Goal: Navigation & Orientation: Find specific page/section

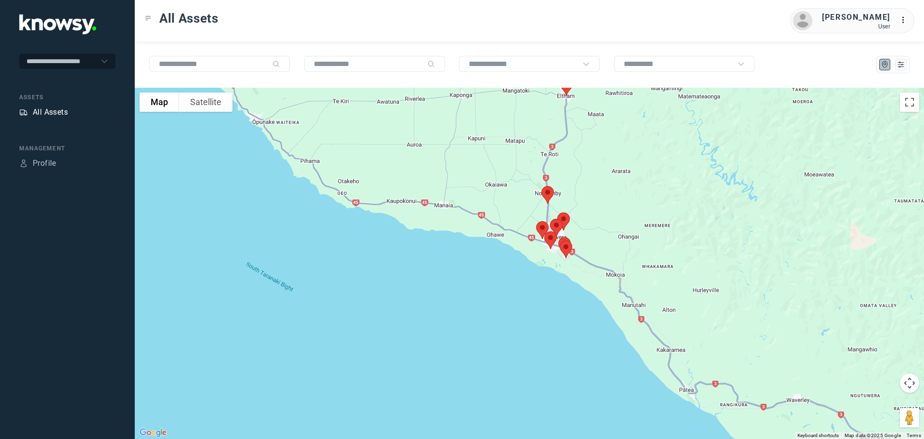
drag, startPoint x: 0, startPoint y: 0, endPoint x: 65, endPoint y: 115, distance: 131.5
click at [65, 115] on div "All Assets" at bounding box center [50, 112] width 35 height 12
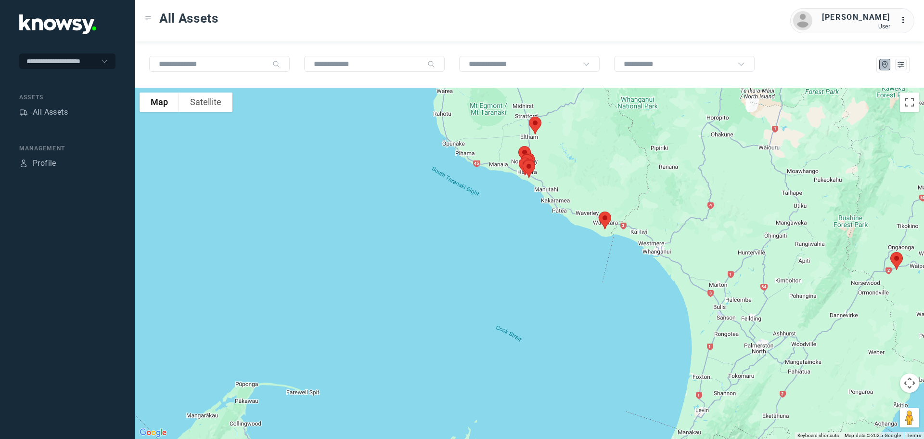
drag, startPoint x: 385, startPoint y: 127, endPoint x: 560, endPoint y: 176, distance: 182.0
click at [560, 176] on div at bounding box center [529, 263] width 789 height 351
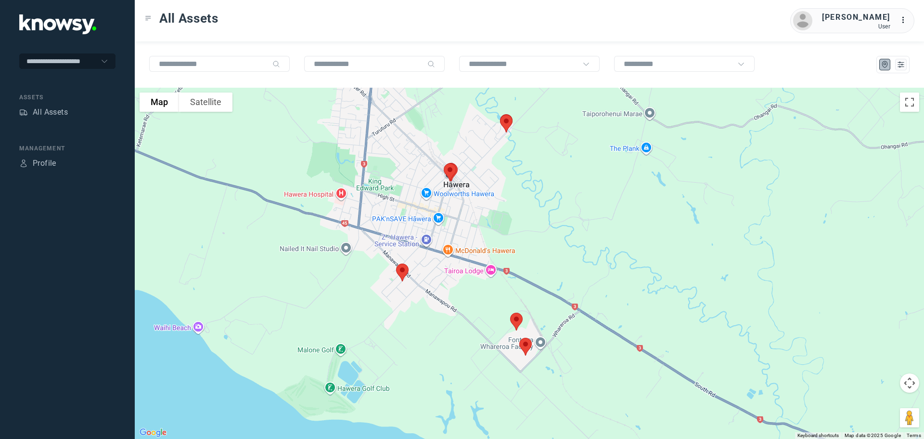
drag, startPoint x: 470, startPoint y: 205, endPoint x: 471, endPoint y: 132, distance: 72.7
click at [471, 133] on div at bounding box center [529, 263] width 789 height 351
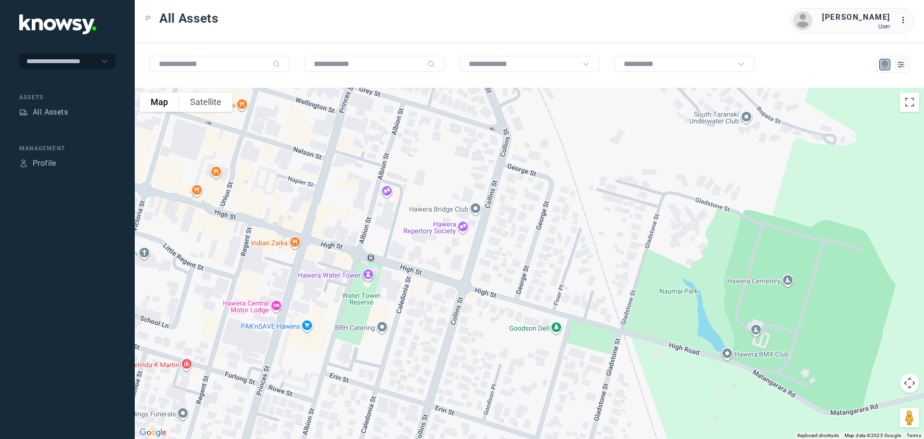
drag, startPoint x: 416, startPoint y: 111, endPoint x: 511, endPoint y: 245, distance: 164.0
click at [511, 244] on div at bounding box center [529, 263] width 789 height 351
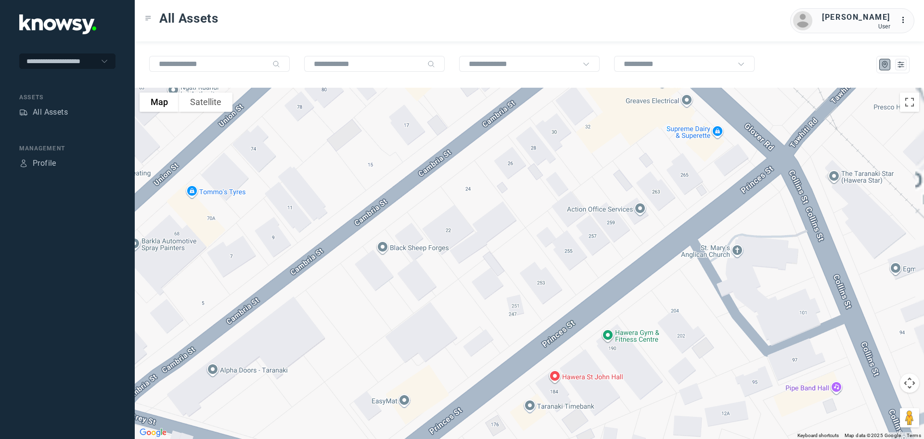
drag, startPoint x: 540, startPoint y: 178, endPoint x: 443, endPoint y: 285, distance: 144.2
click at [452, 283] on div at bounding box center [529, 263] width 789 height 351
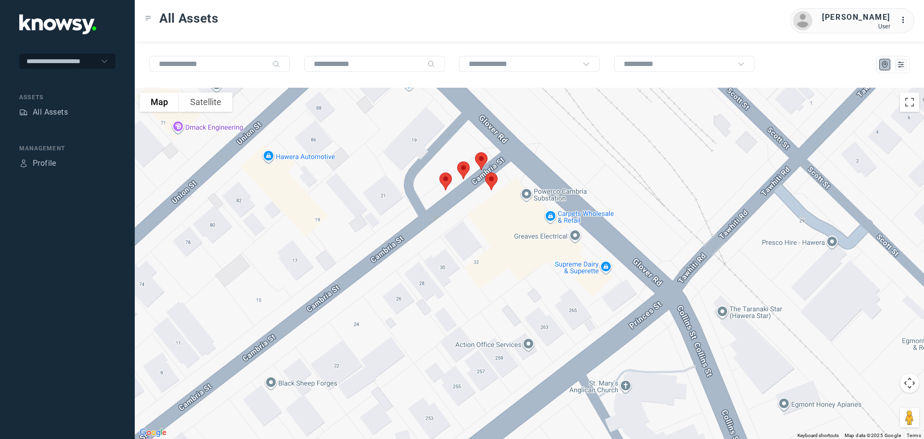
click at [483, 158] on img at bounding box center [481, 161] width 20 height 26
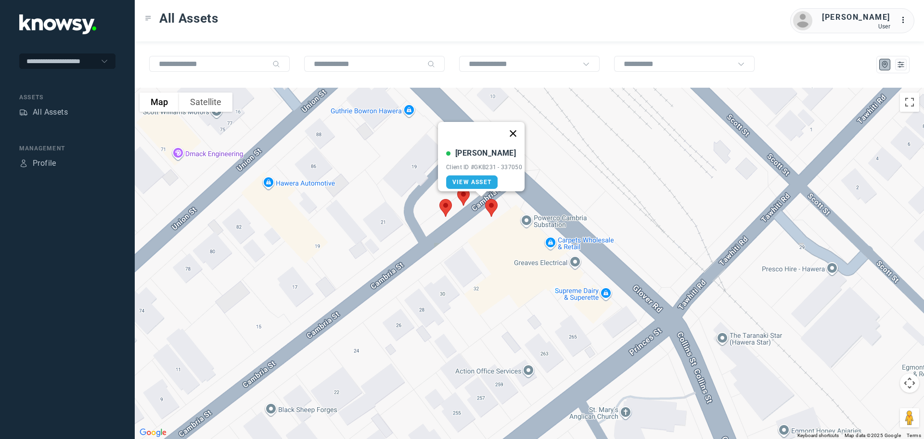
click at [516, 128] on button "Close" at bounding box center [513, 133] width 23 height 23
click at [461, 193] on img at bounding box center [463, 197] width 20 height 26
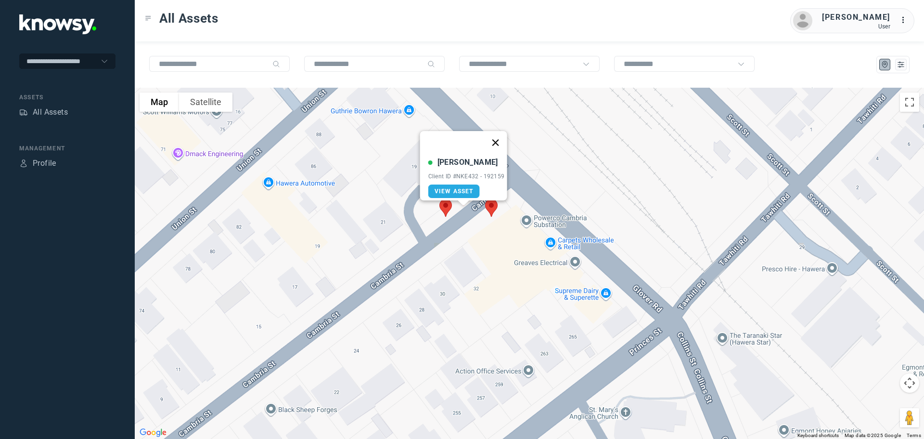
click at [502, 134] on button "Close" at bounding box center [495, 142] width 23 height 23
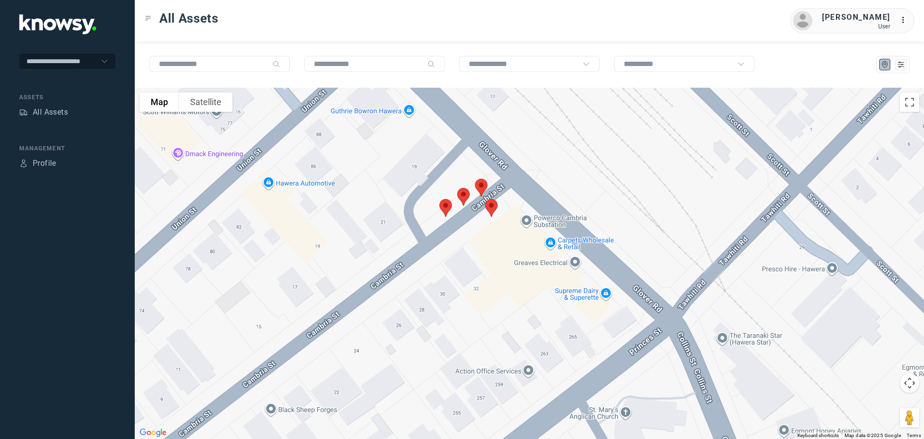
click at [446, 206] on img at bounding box center [446, 208] width 20 height 26
click at [481, 149] on button "Close" at bounding box center [476, 153] width 23 height 23
click at [492, 207] on img at bounding box center [491, 208] width 20 height 26
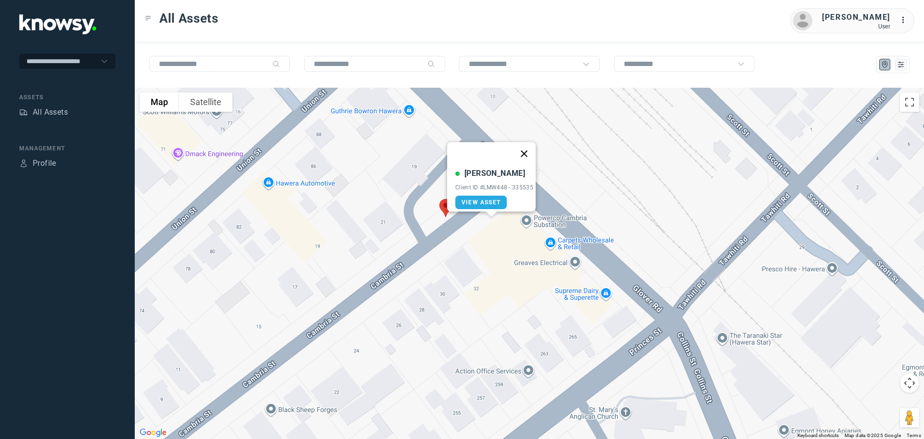
click at [530, 148] on button "Close" at bounding box center [524, 153] width 23 height 23
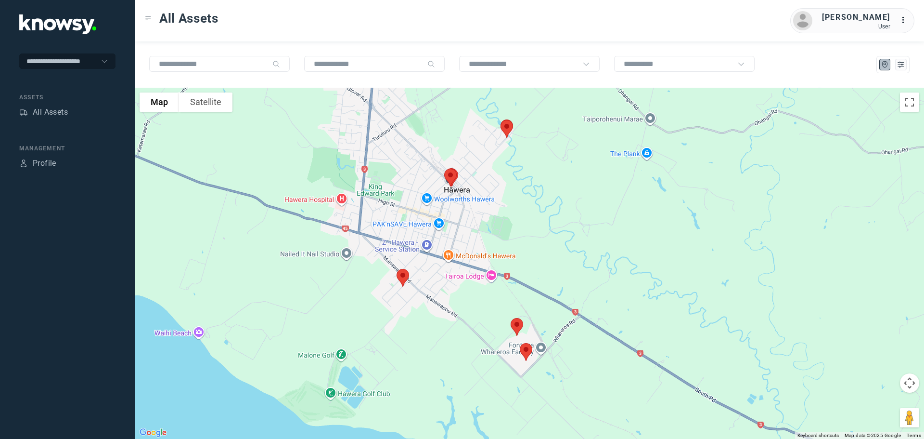
click at [400, 276] on img at bounding box center [403, 278] width 20 height 26
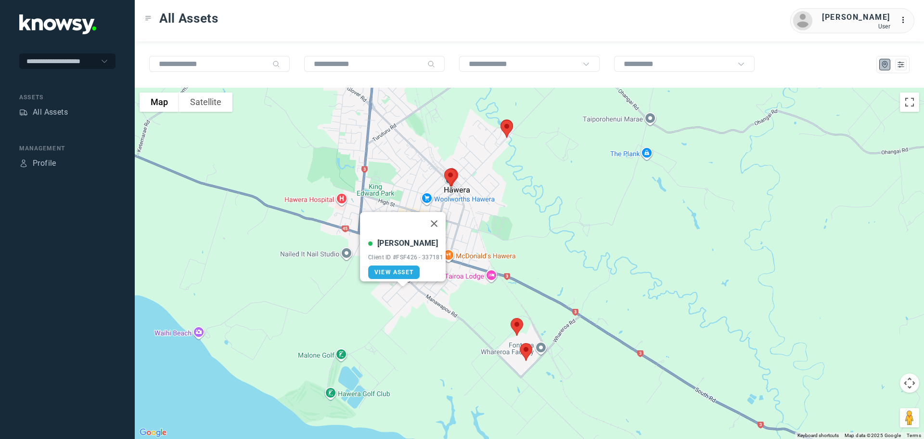
click at [517, 326] on img at bounding box center [517, 327] width 20 height 26
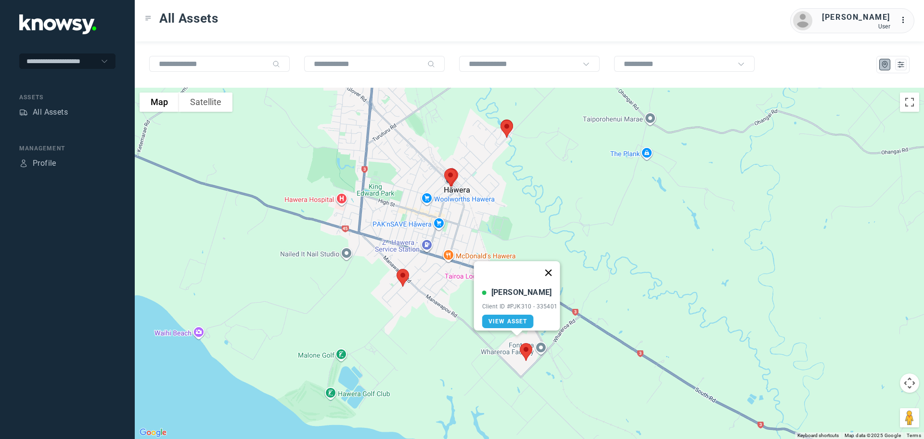
click at [549, 264] on button "Close" at bounding box center [548, 272] width 23 height 23
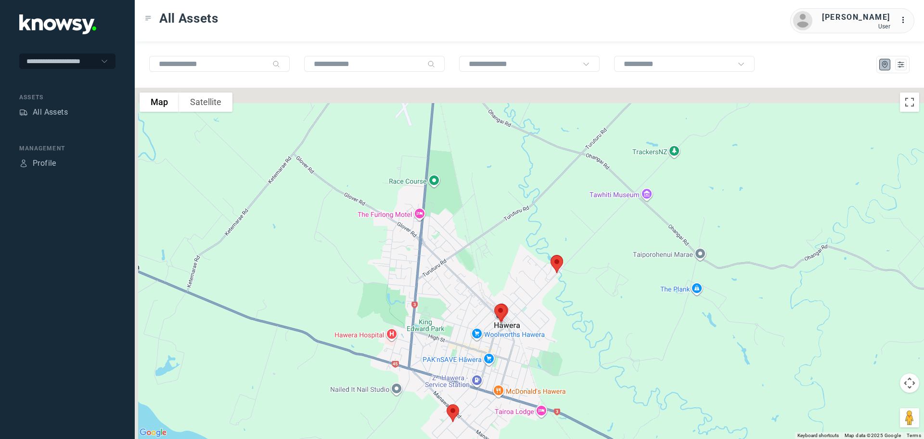
drag, startPoint x: 323, startPoint y: 101, endPoint x: 380, endPoint y: 248, distance: 157.7
click at [380, 246] on div at bounding box center [529, 263] width 789 height 351
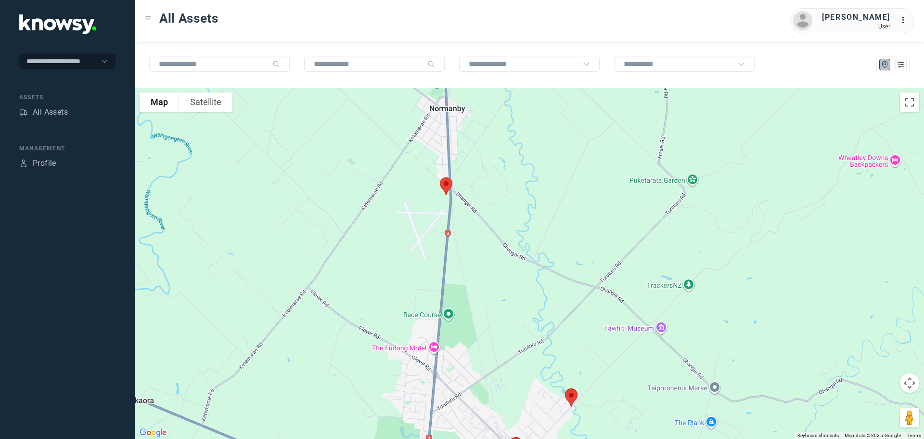
drag, startPoint x: 416, startPoint y: 145, endPoint x: 396, endPoint y: 229, distance: 86.1
click at [396, 229] on div at bounding box center [529, 263] width 789 height 351
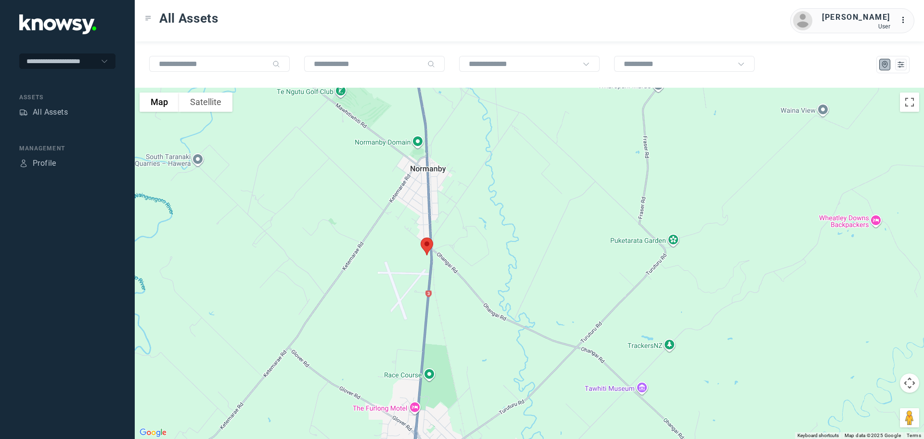
drag, startPoint x: 475, startPoint y: 167, endPoint x: 446, endPoint y: 306, distance: 141.7
click at [446, 306] on div at bounding box center [529, 263] width 789 height 351
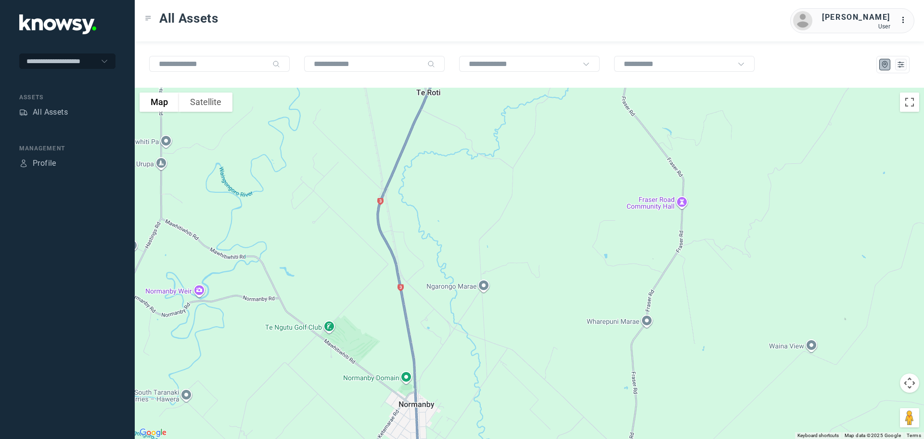
drag, startPoint x: 414, startPoint y: 188, endPoint x: 429, endPoint y: 308, distance: 121.3
click at [428, 306] on div at bounding box center [529, 263] width 789 height 351
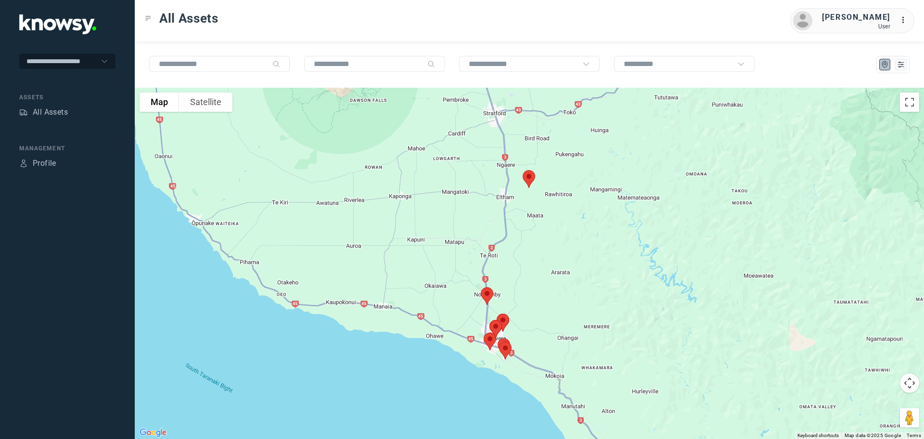
drag, startPoint x: 532, startPoint y: 213, endPoint x: 521, endPoint y: 268, distance: 56.1
click at [521, 268] on div at bounding box center [529, 263] width 789 height 351
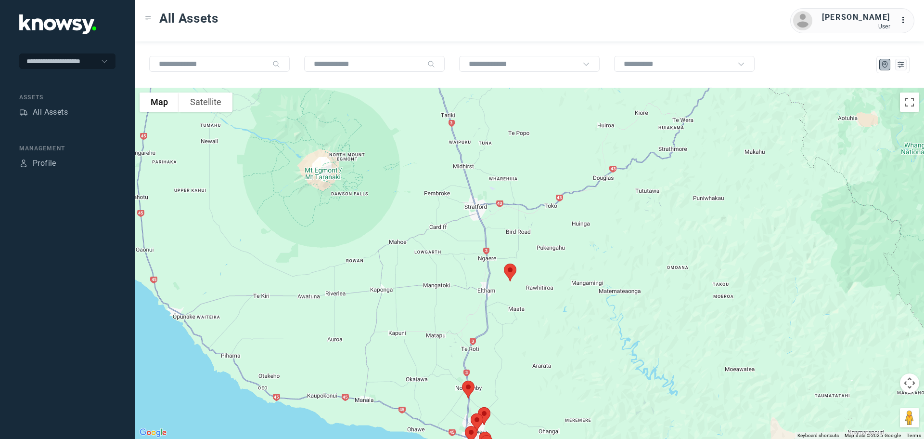
drag, startPoint x: 485, startPoint y: 196, endPoint x: 506, endPoint y: 316, distance: 121.3
click at [507, 316] on div at bounding box center [529, 263] width 789 height 351
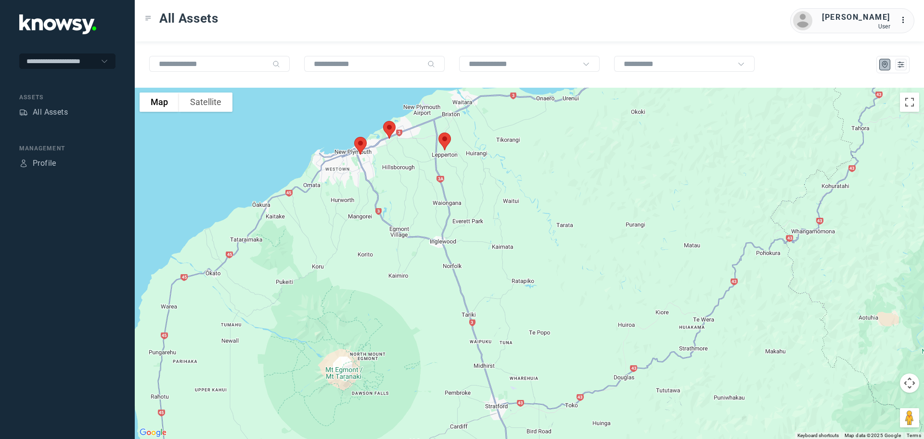
drag, startPoint x: 487, startPoint y: 216, endPoint x: 491, endPoint y: 235, distance: 19.1
click at [491, 235] on div at bounding box center [529, 263] width 789 height 351
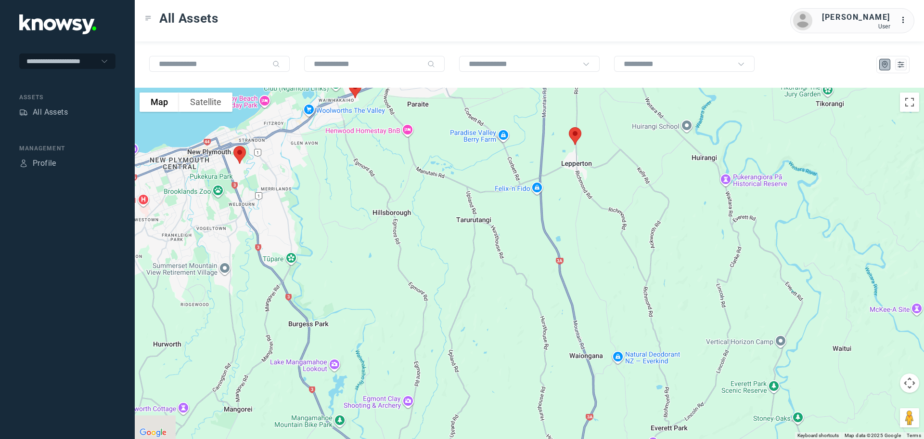
drag, startPoint x: 288, startPoint y: 156, endPoint x: 441, endPoint y: 254, distance: 181.6
click at [441, 254] on div at bounding box center [529, 263] width 789 height 351
